Goal: Navigation & Orientation: Find specific page/section

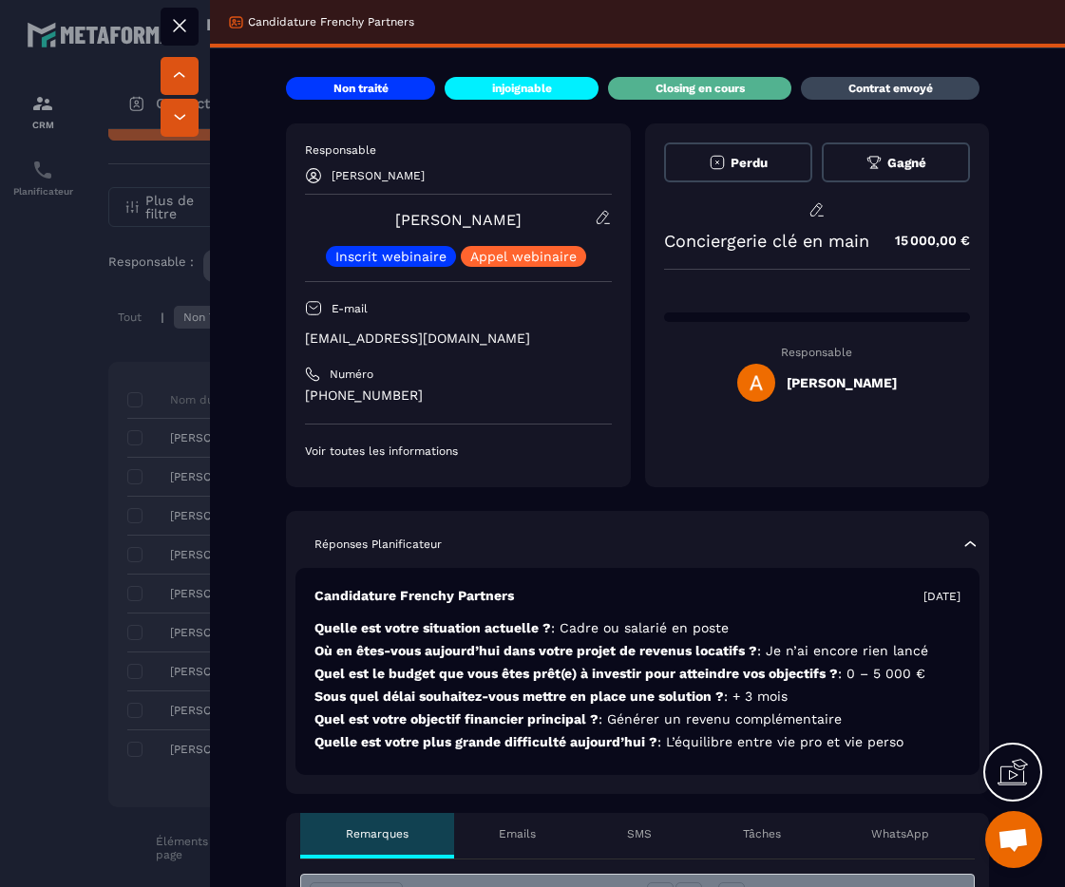
click at [66, 200] on div at bounding box center [532, 443] width 1065 height 887
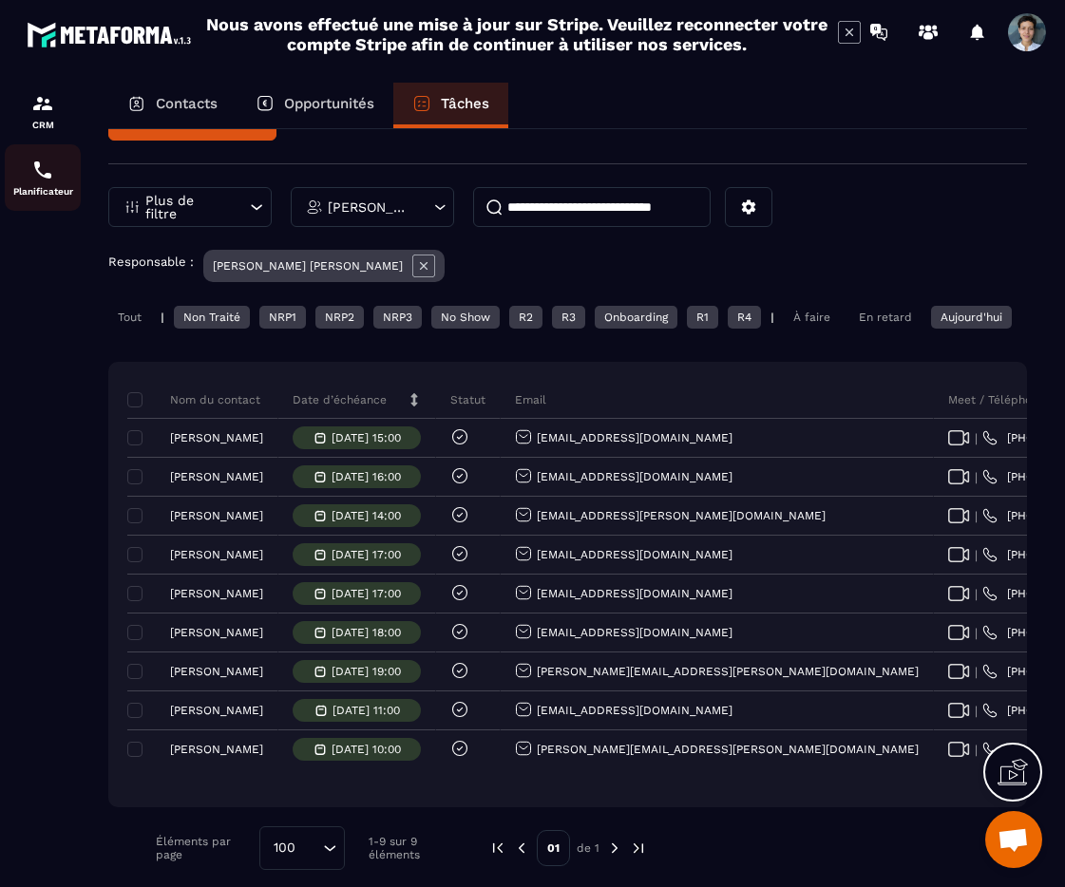
click at [42, 191] on p "Planificateur" at bounding box center [43, 191] width 76 height 10
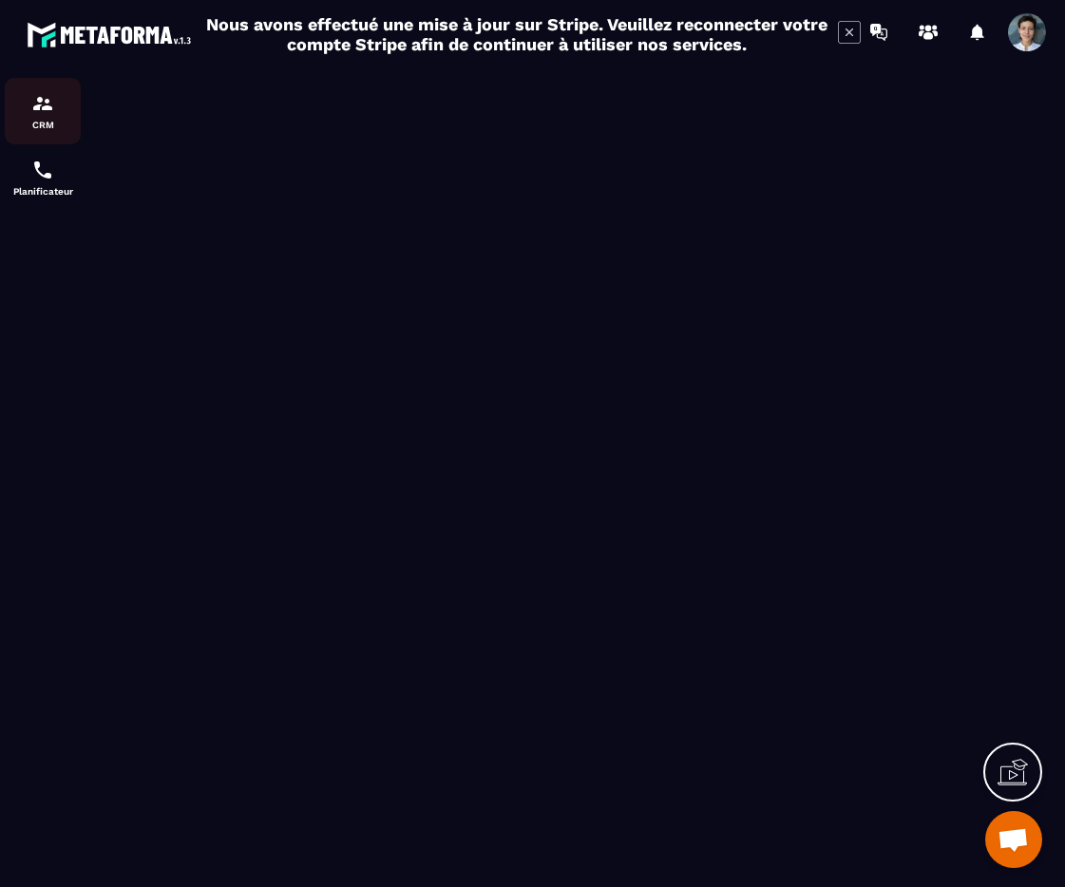
click at [37, 112] on img at bounding box center [42, 103] width 23 height 23
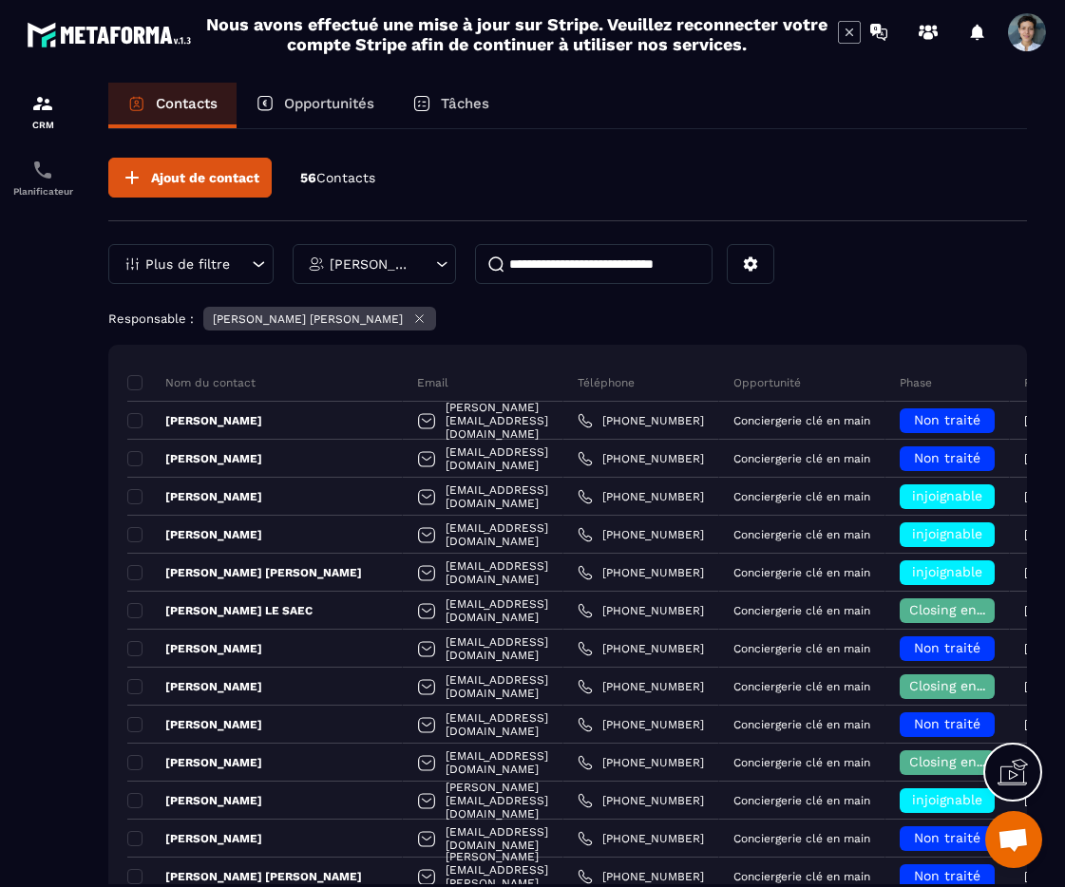
click at [460, 116] on div "Tâches" at bounding box center [450, 106] width 115 height 46
